Goal: Entertainment & Leisure: Consume media (video, audio)

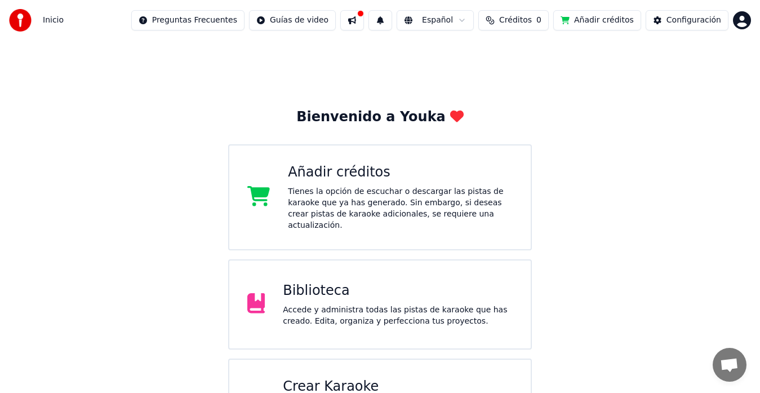
click at [320, 285] on div "Biblioteca" at bounding box center [398, 291] width 230 height 18
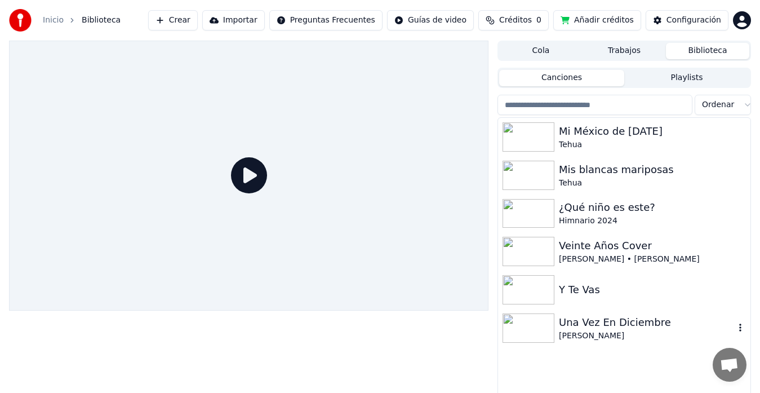
click at [577, 322] on div "Una Vez En Diciembre" at bounding box center [647, 322] width 176 height 16
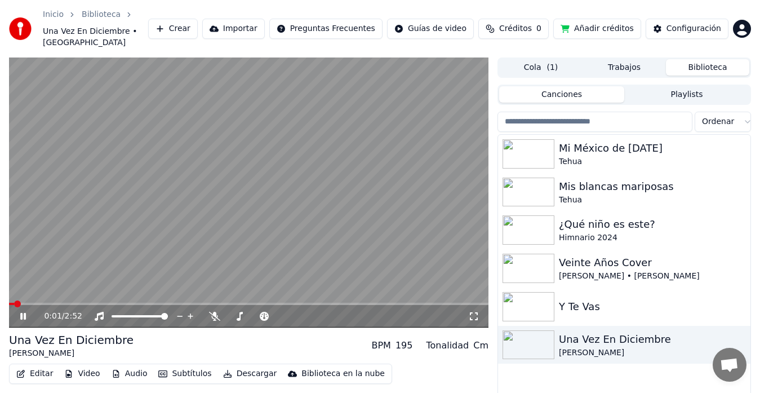
click at [25, 313] on icon at bounding box center [23, 316] width 6 height 7
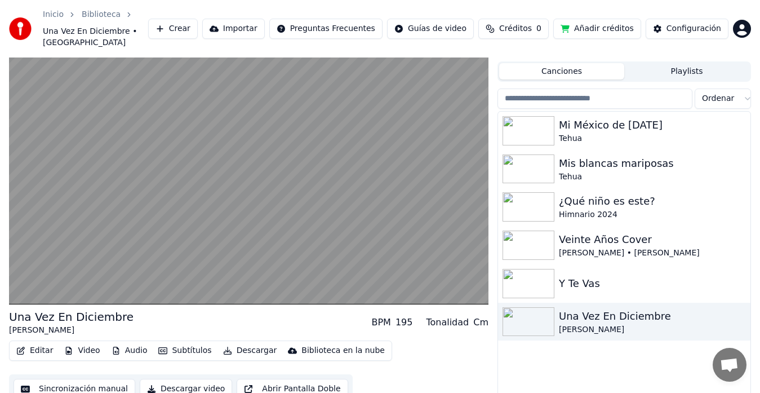
scroll to position [25, 0]
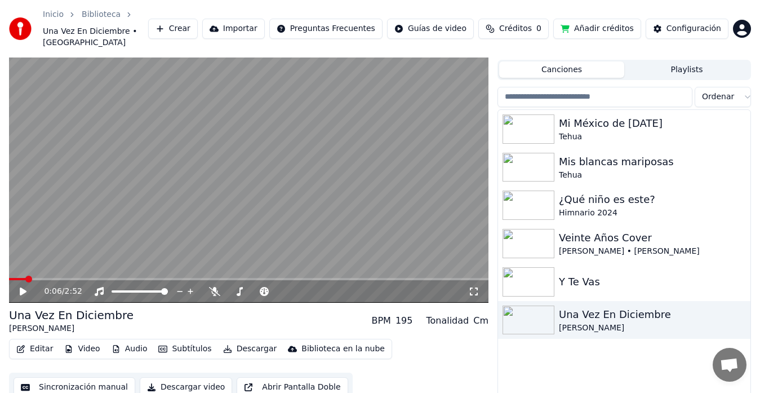
click at [25, 278] on span at bounding box center [17, 279] width 17 height 2
click at [524, 229] on img at bounding box center [529, 243] width 52 height 29
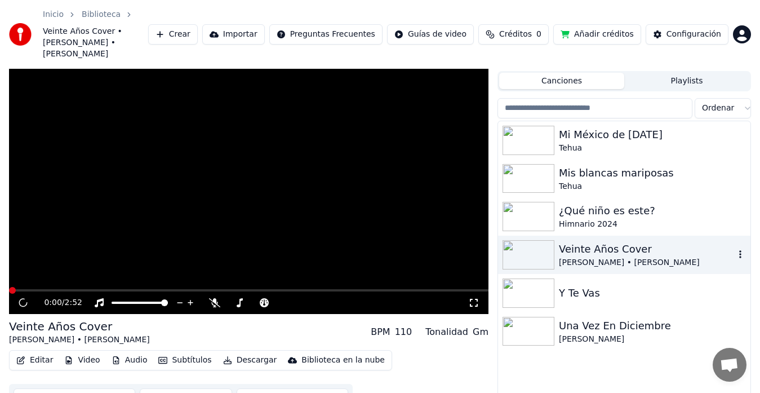
scroll to position [36, 0]
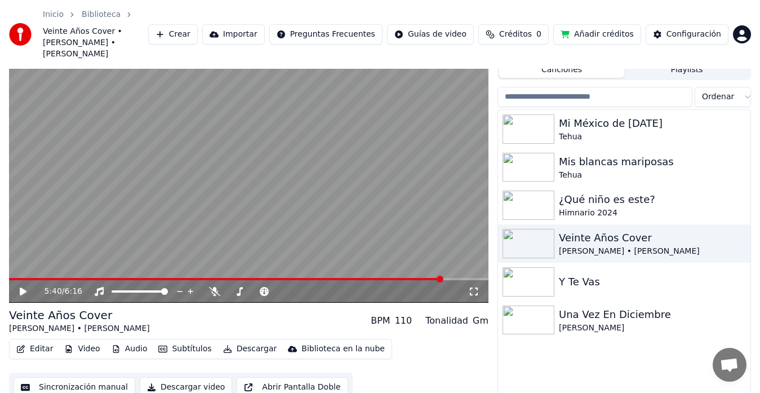
drag, startPoint x: 34, startPoint y: 260, endPoint x: 82, endPoint y: 242, distance: 51.5
click at [37, 260] on video at bounding box center [248, 168] width 479 height 270
click at [566, 118] on div "Mi México de [DATE]" at bounding box center [647, 123] width 176 height 16
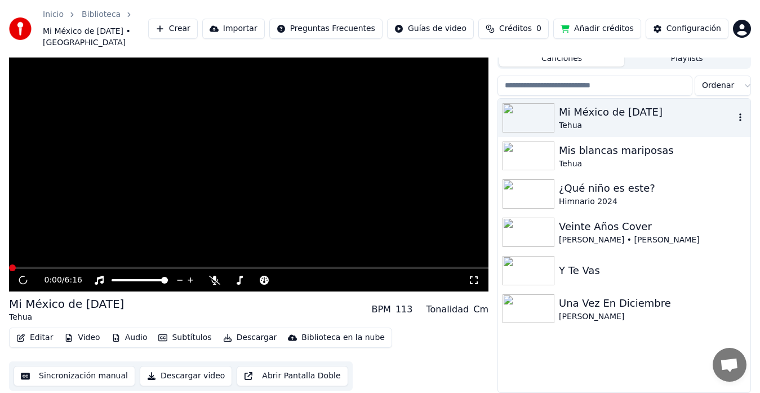
scroll to position [25, 0]
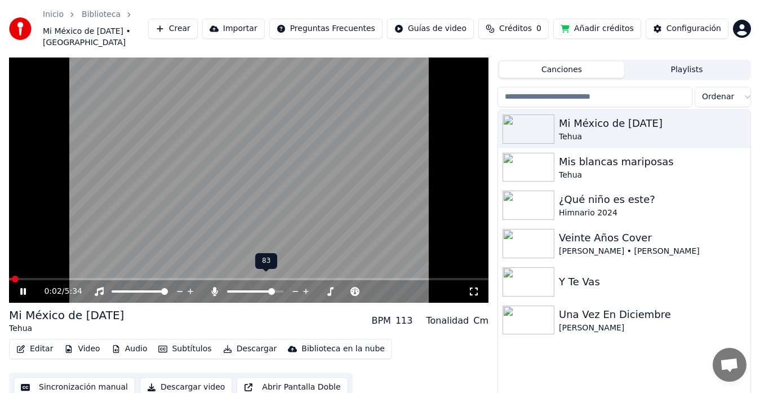
click at [274, 290] on span at bounding box center [255, 291] width 56 height 2
click at [227, 288] on span at bounding box center [230, 291] width 7 height 7
click at [32, 278] on span at bounding box center [20, 279] width 23 height 2
click at [25, 287] on icon at bounding box center [23, 291] width 7 height 8
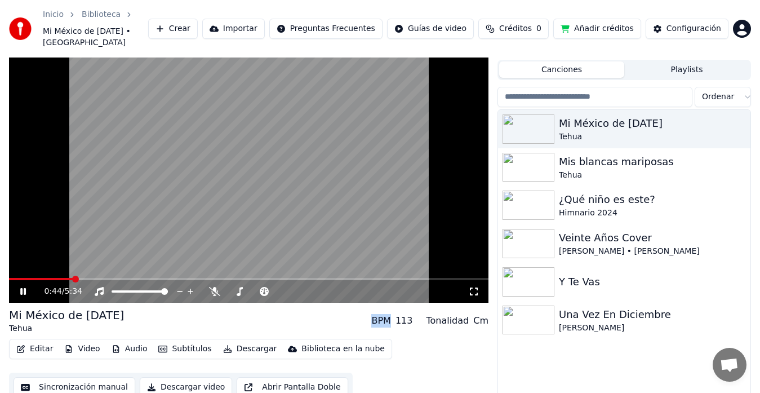
click at [25, 288] on icon at bounding box center [23, 291] width 6 height 7
click at [14, 251] on video at bounding box center [248, 168] width 479 height 270
click at [49, 278] on span at bounding box center [29, 279] width 40 height 2
click at [40, 278] on span at bounding box center [41, 279] width 64 height 2
click at [602, 170] on div "Tehua" at bounding box center [647, 175] width 176 height 11
